Goal: Entertainment & Leisure: Consume media (video, audio)

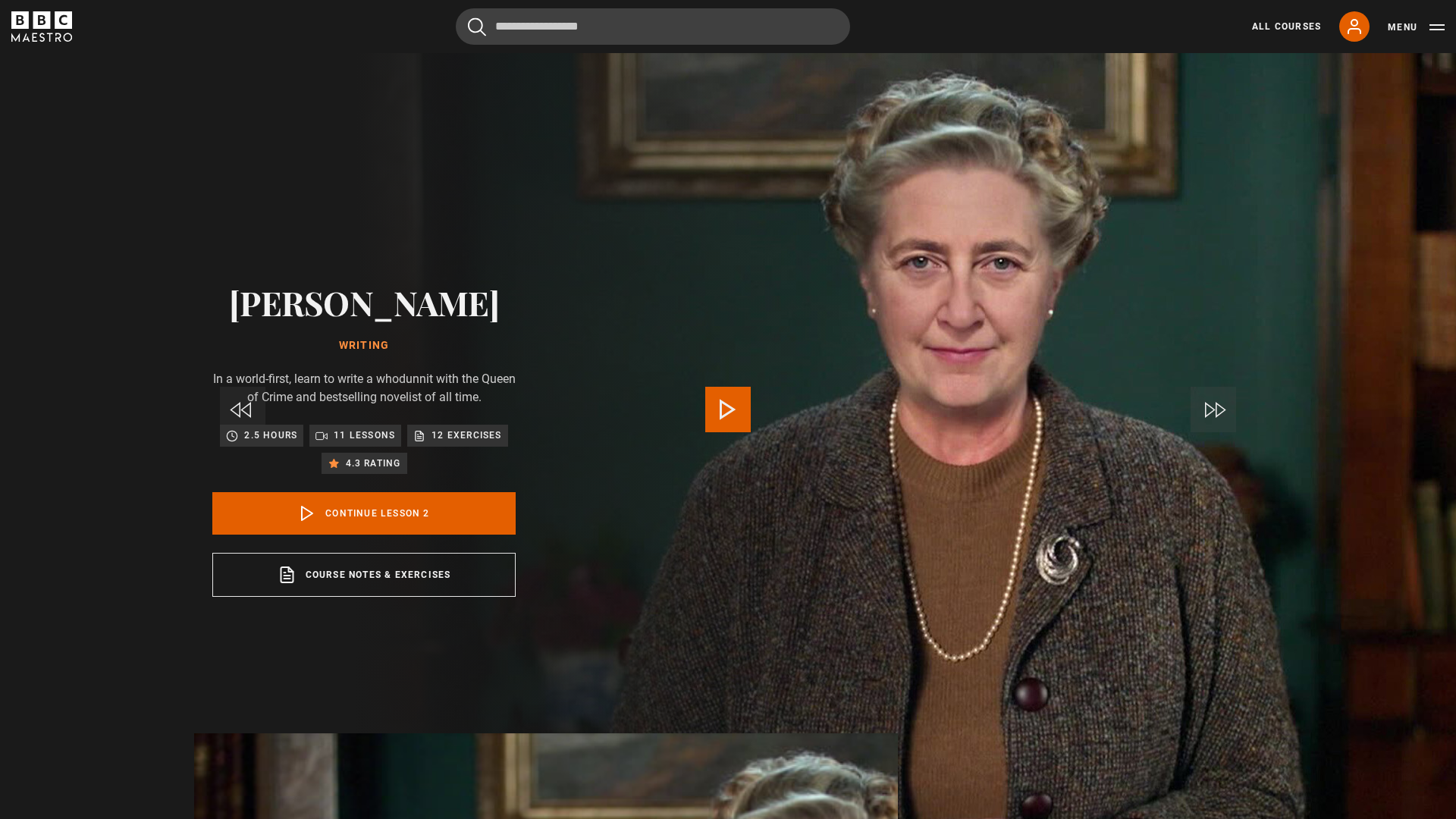
scroll to position [674, 0]
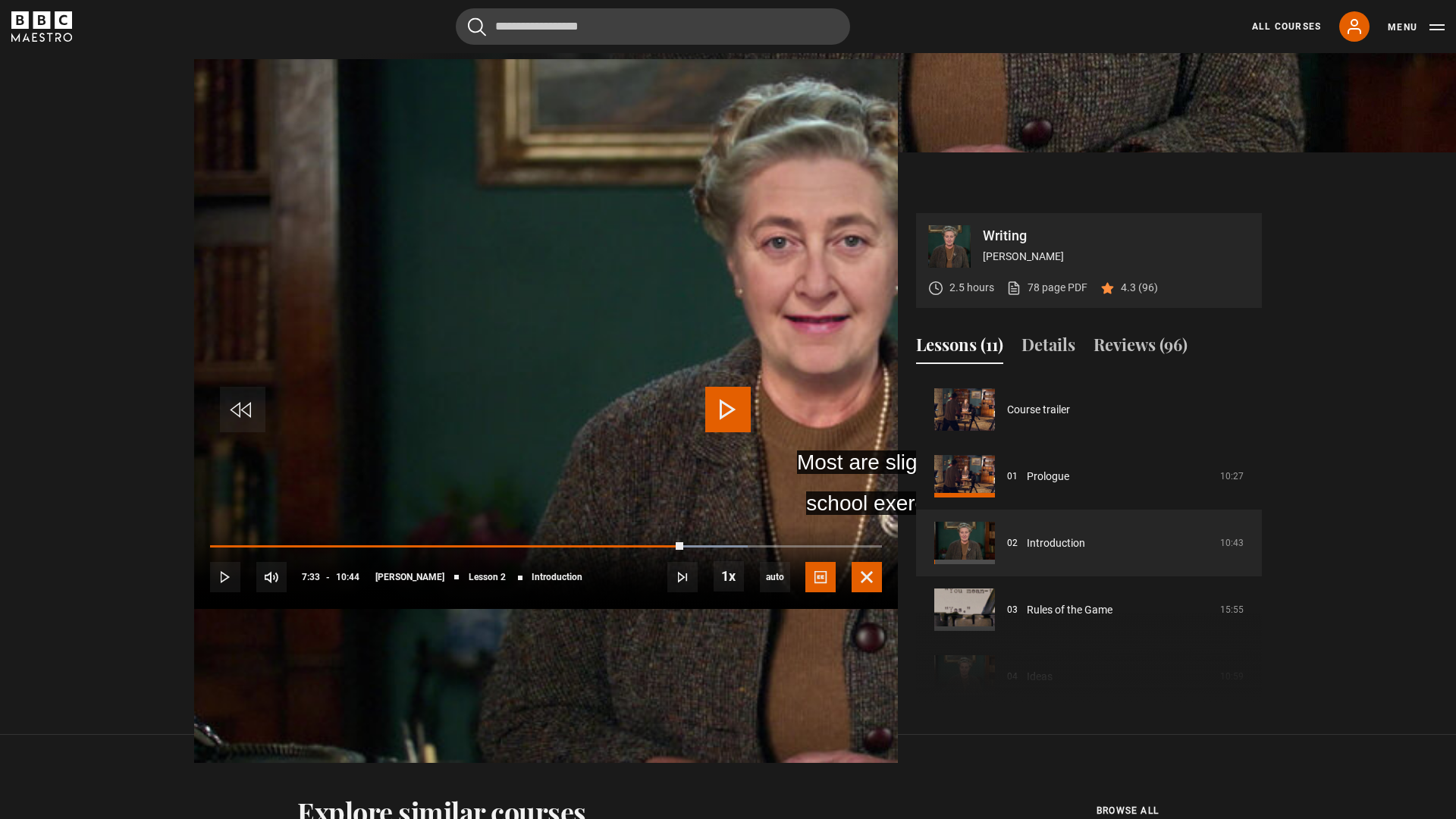
click at [882, 593] on span "Video Player" at bounding box center [866, 577] width 30 height 30
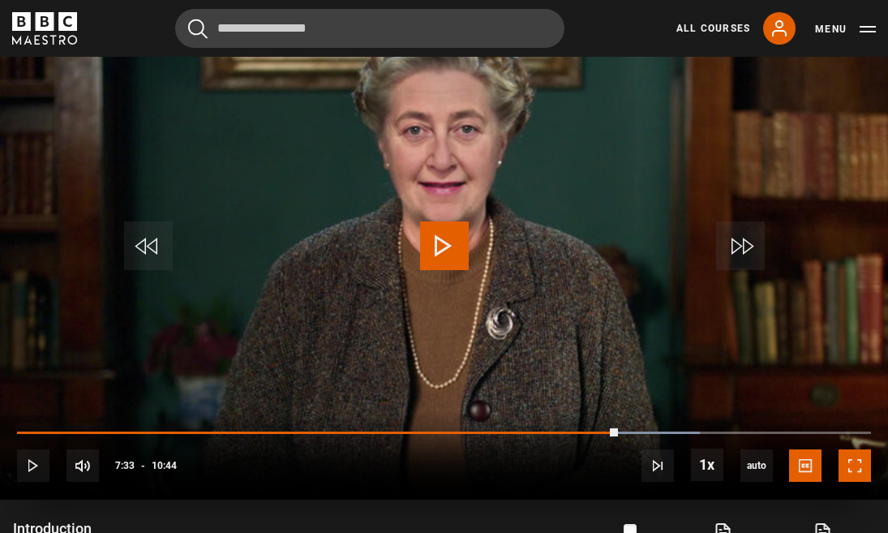
click at [854, 467] on span "Video Player" at bounding box center [855, 466] width 32 height 32
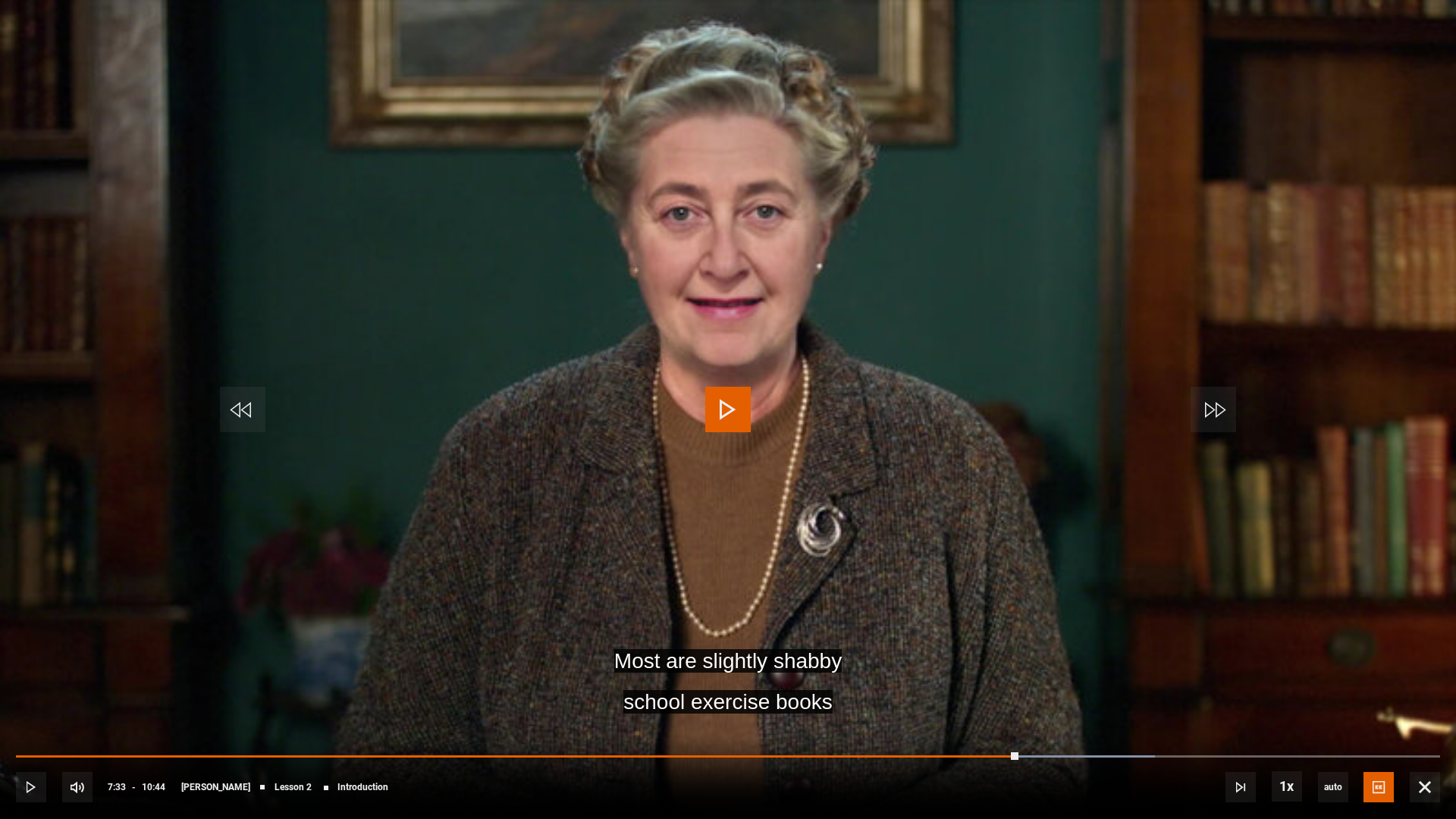
click at [673, 516] on video "Video Player" at bounding box center [728, 410] width 1456 height 819
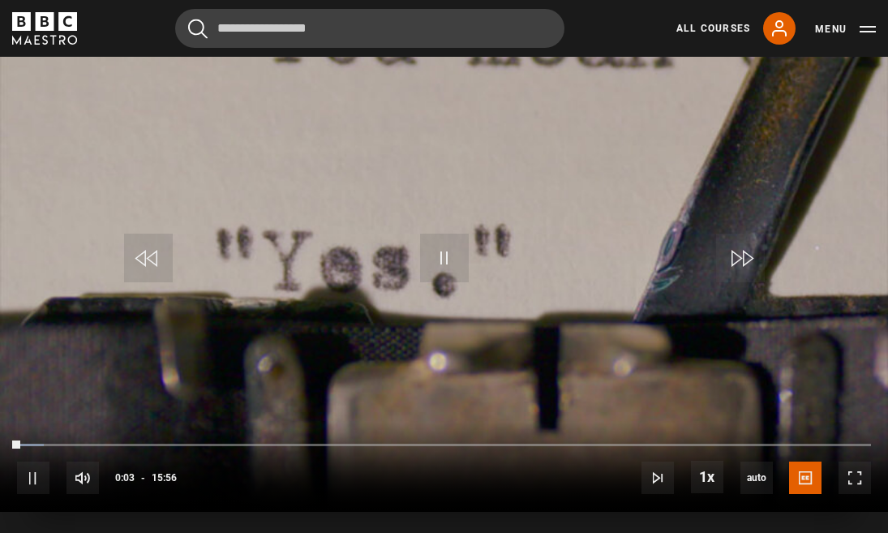
scroll to position [730, 0]
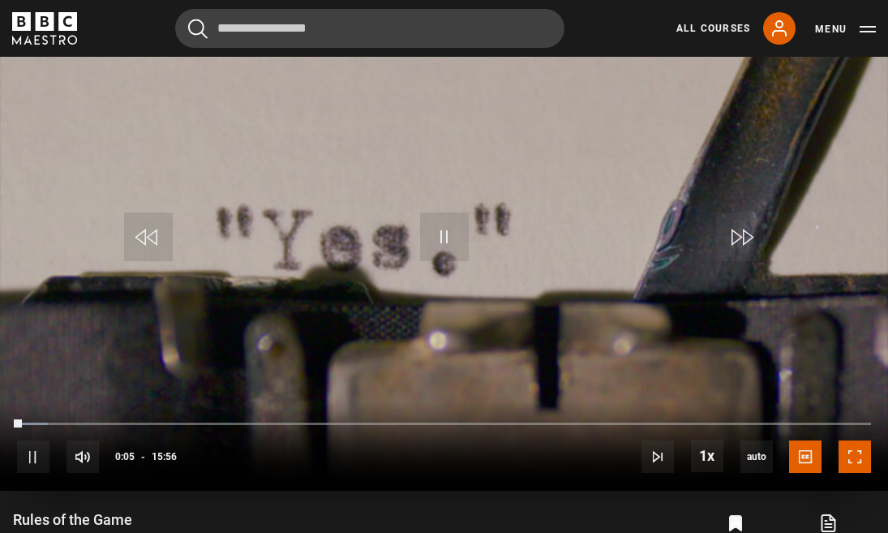
click at [849, 465] on span "Video Player" at bounding box center [855, 457] width 32 height 32
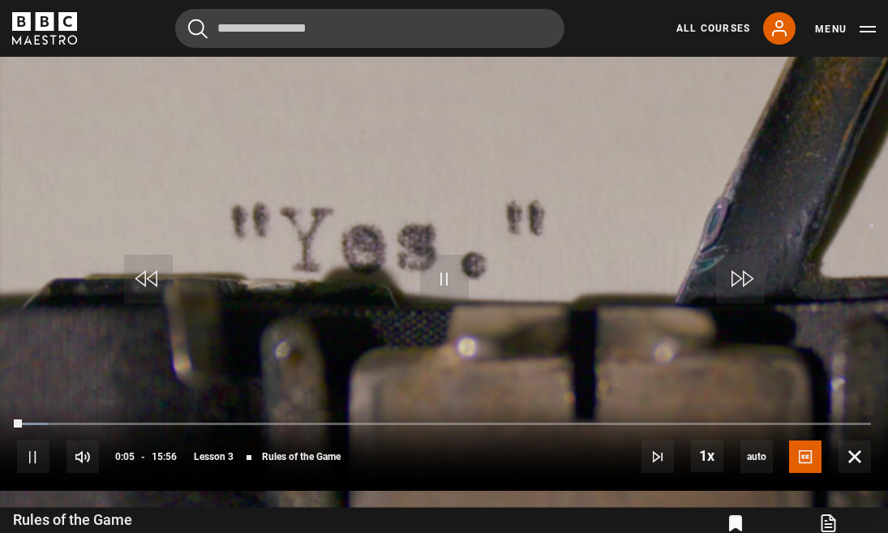
scroll to position [721, 0]
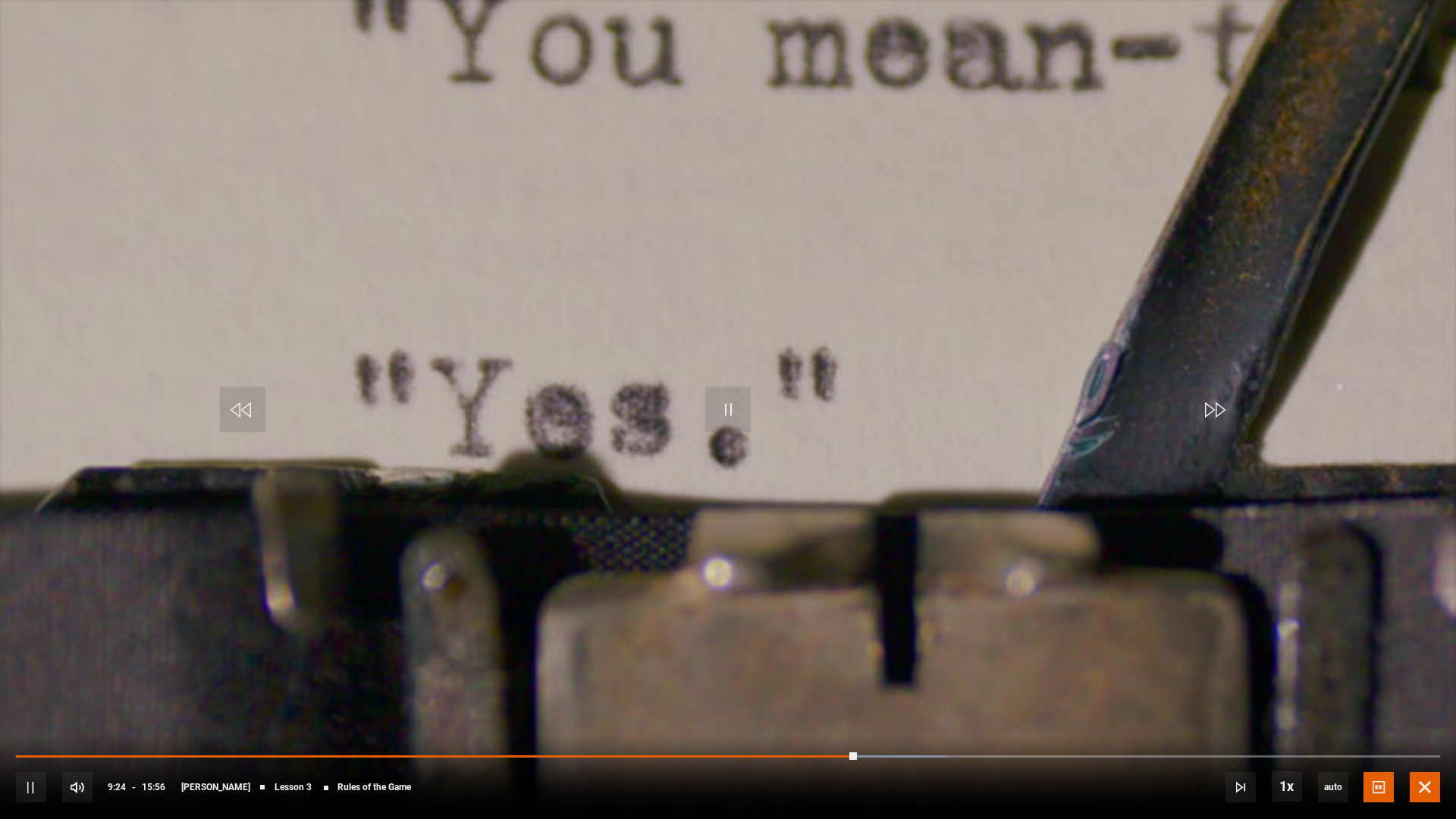
click at [830, 497] on span "Video Player" at bounding box center [1424, 787] width 30 height 30
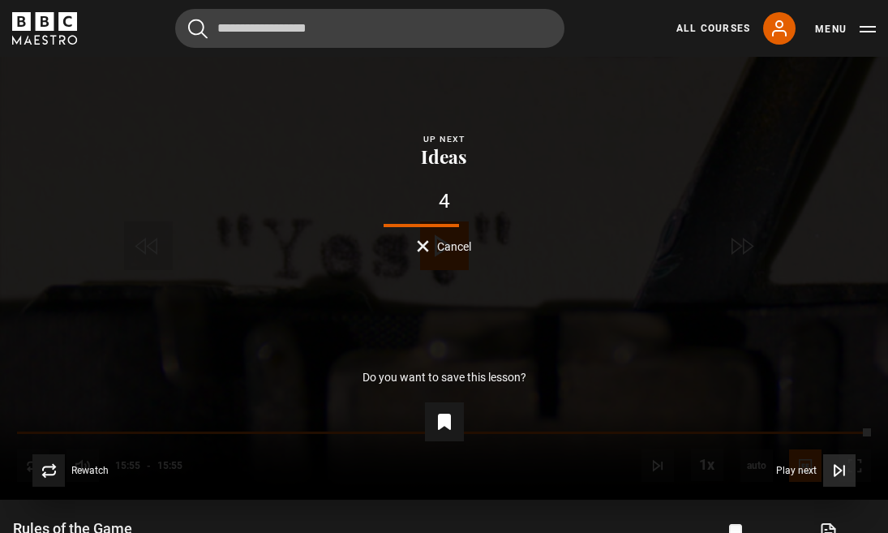
click at [789, 472] on span "Play next" at bounding box center [797, 471] width 41 height 10
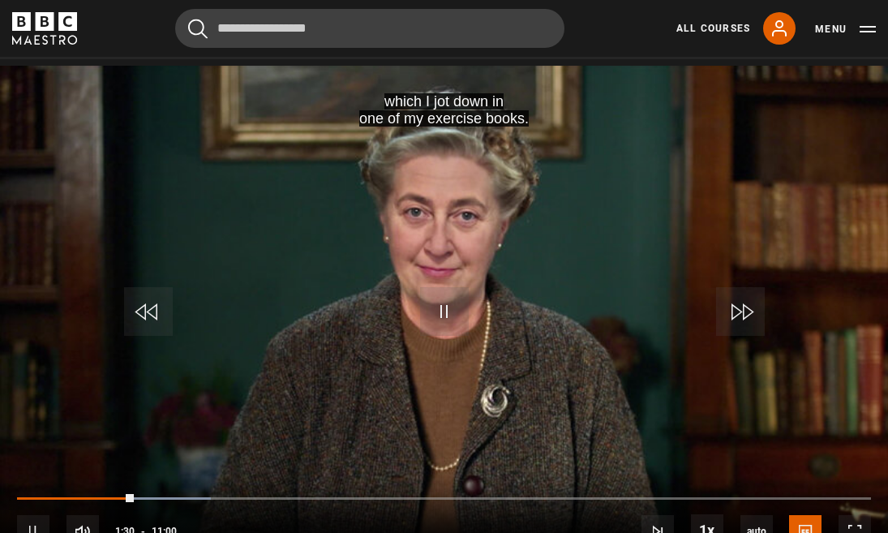
scroll to position [628, 0]
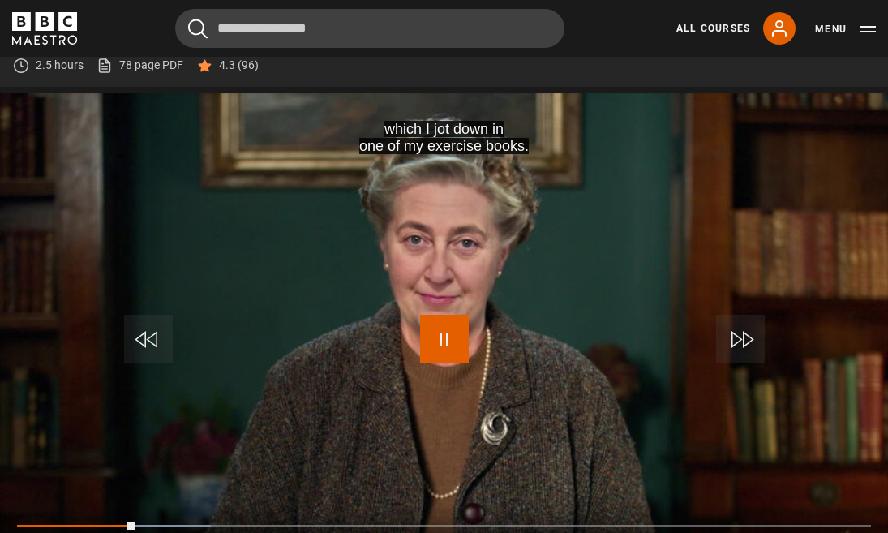
click at [443, 348] on span "Video Player" at bounding box center [444, 339] width 49 height 49
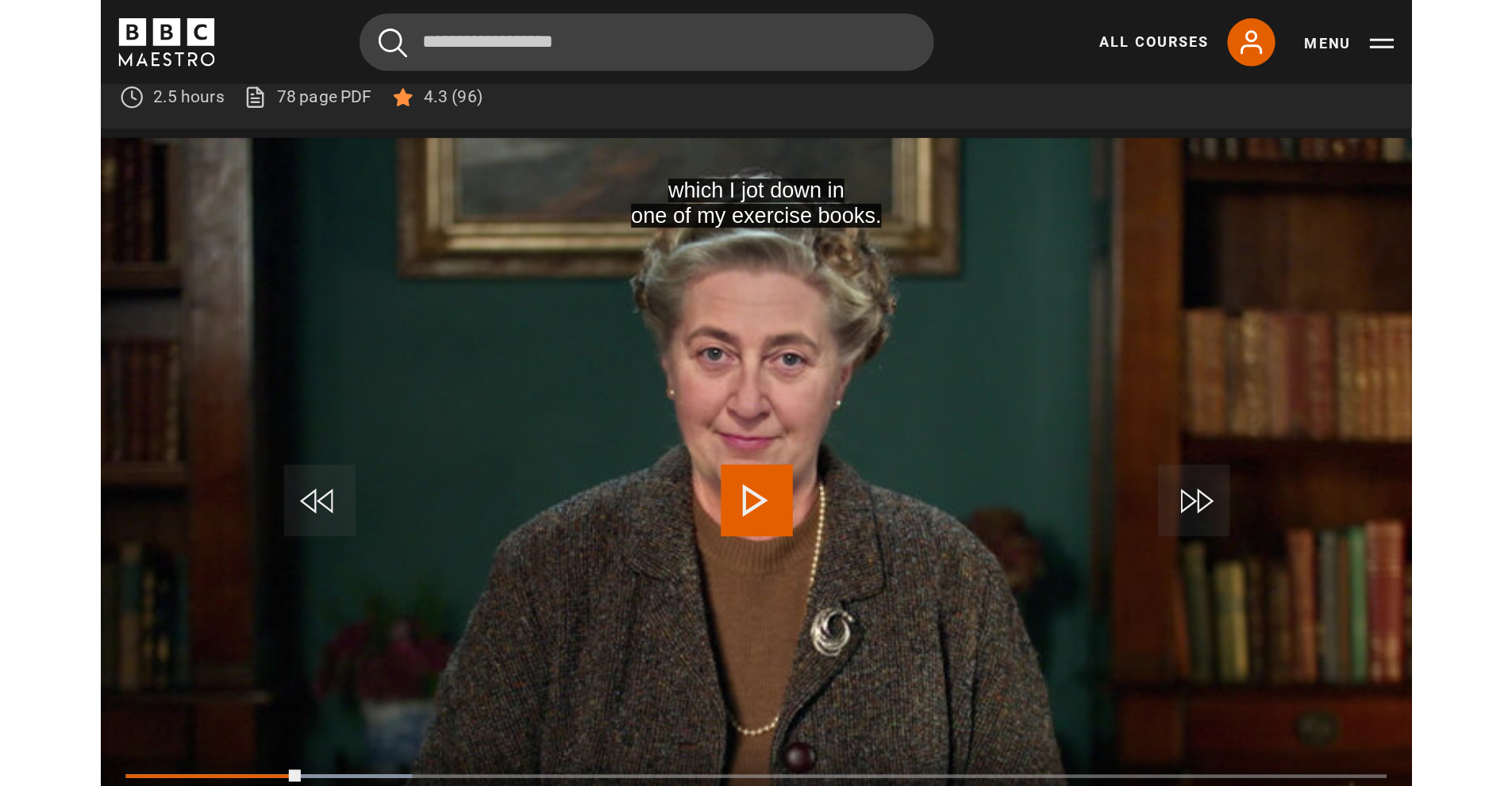
scroll to position [673, 0]
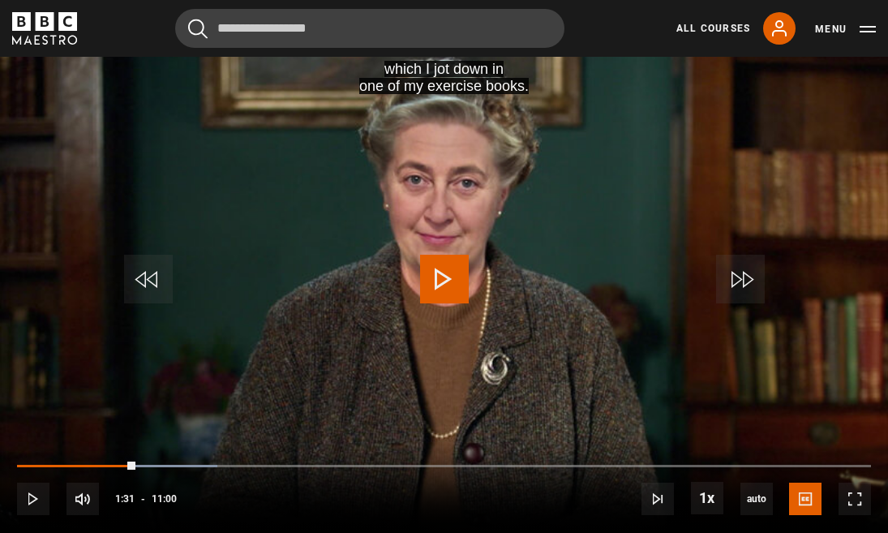
click at [600, 240] on video "Video Player" at bounding box center [444, 283] width 888 height 500
click at [446, 277] on span "Video Player" at bounding box center [444, 279] width 49 height 49
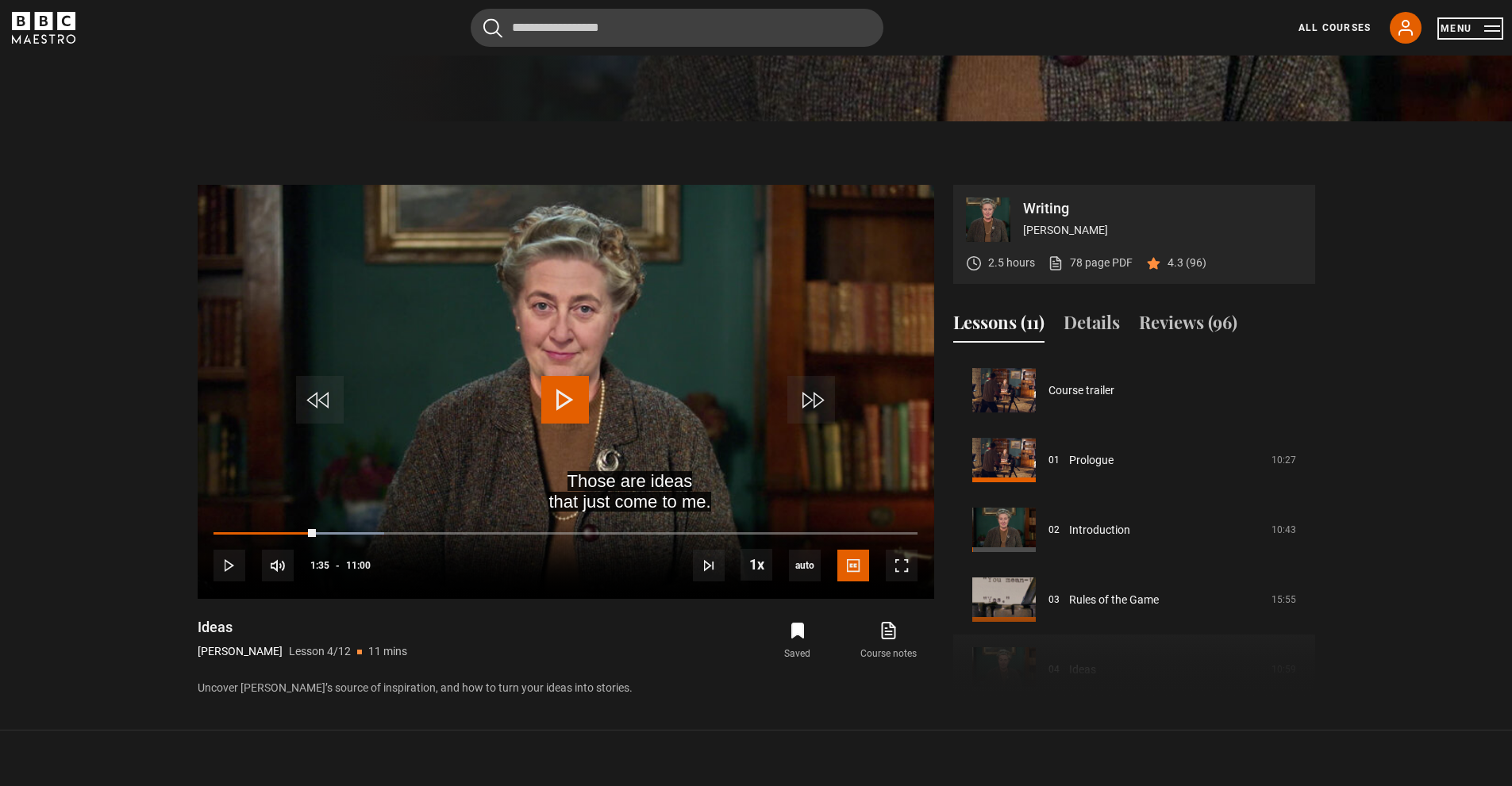
click at [868, 26] on button "Menu" at bounding box center [1470, 28] width 60 height 16
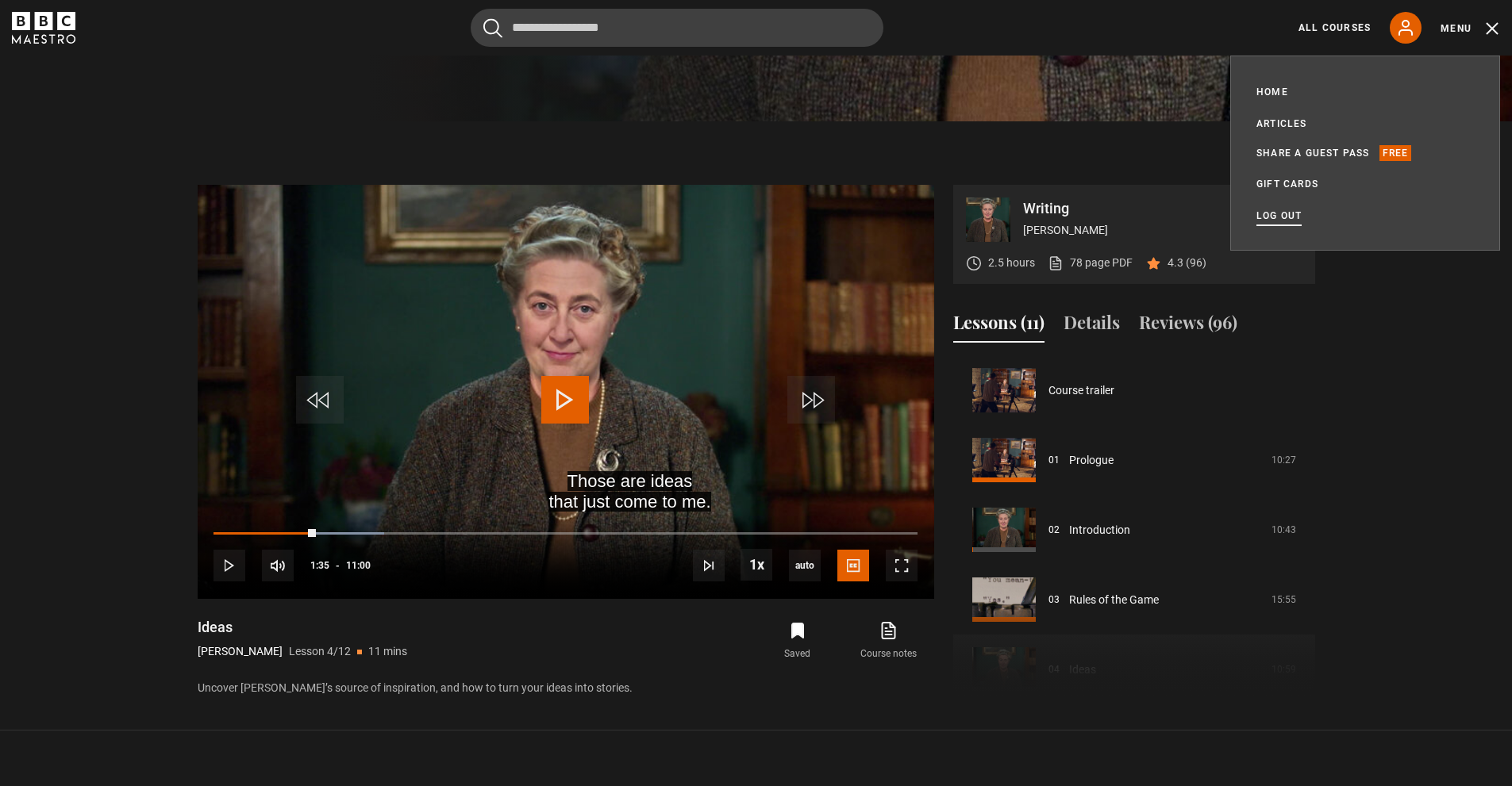
click at [868, 213] on link "Log out" at bounding box center [1278, 216] width 45 height 16
